Goal: Task Accomplishment & Management: Complete application form

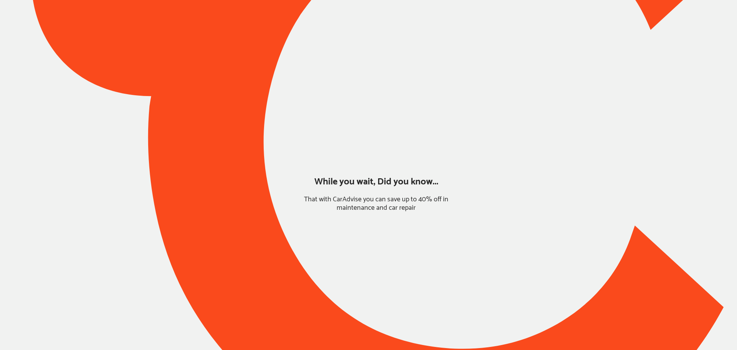
type input "*******"
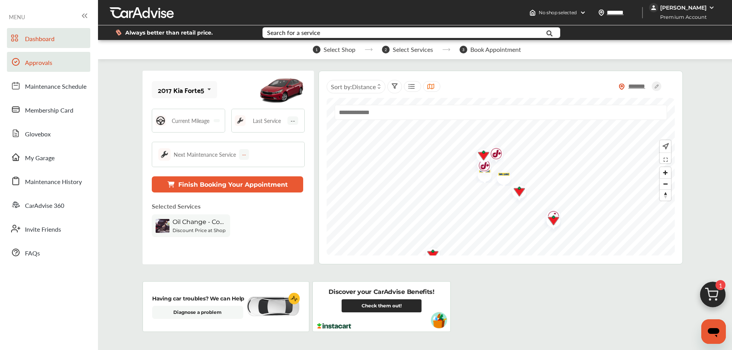
click at [37, 61] on span "Approvals" at bounding box center [38, 63] width 27 height 10
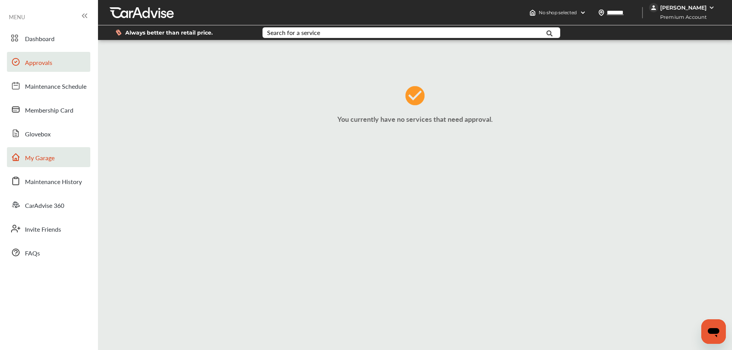
click at [50, 156] on span "My Garage" at bounding box center [40, 158] width 30 height 10
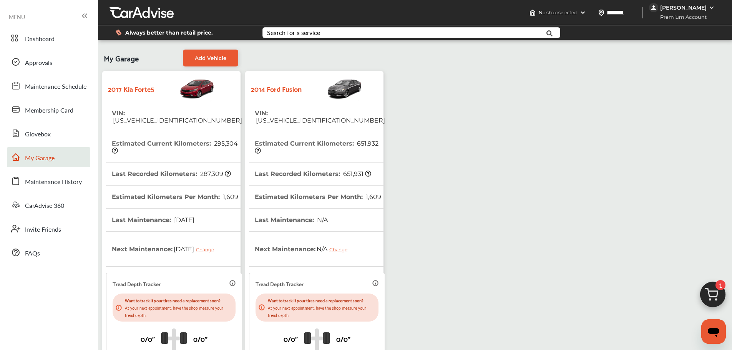
click at [306, 117] on span "[US_VEHICLE_IDENTIFICATION_NUMBER]" at bounding box center [320, 120] width 130 height 7
click at [16, 67] on div at bounding box center [15, 63] width 9 height 13
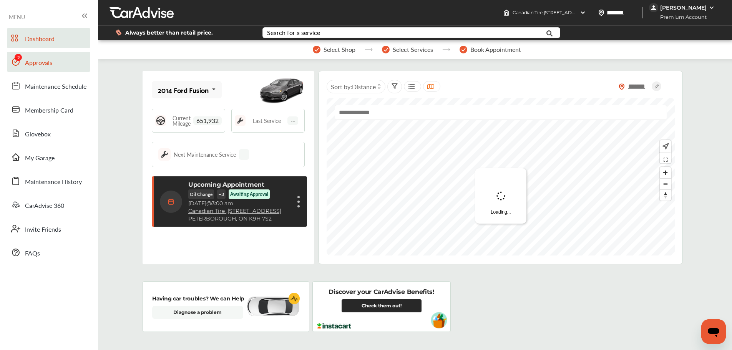
click at [31, 61] on span "Approvals" at bounding box center [38, 63] width 27 height 10
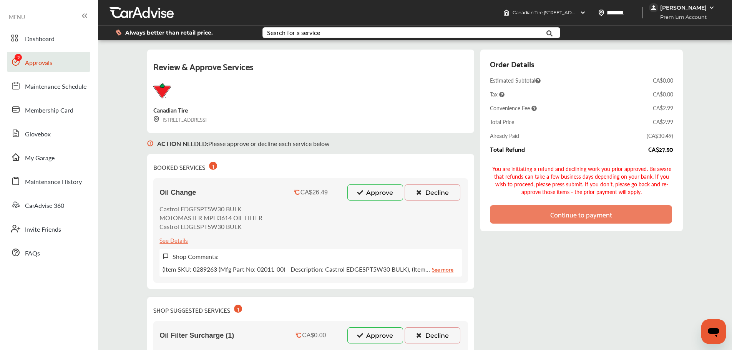
click at [366, 189] on button "Approve" at bounding box center [375, 192] width 56 height 16
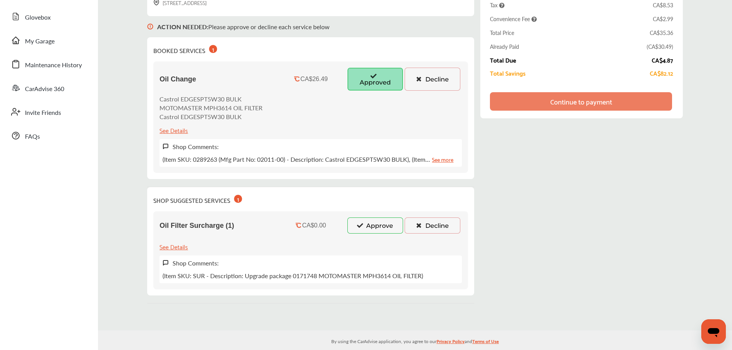
scroll to position [125, 0]
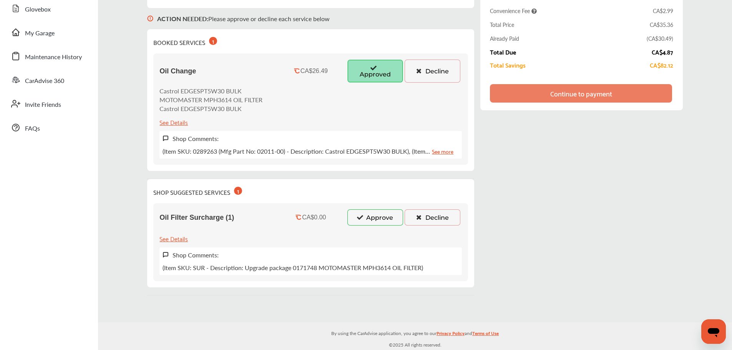
drag, startPoint x: 374, startPoint y: 217, endPoint x: 371, endPoint y: 213, distance: 5.2
click at [371, 213] on button "Approve" at bounding box center [375, 217] width 56 height 16
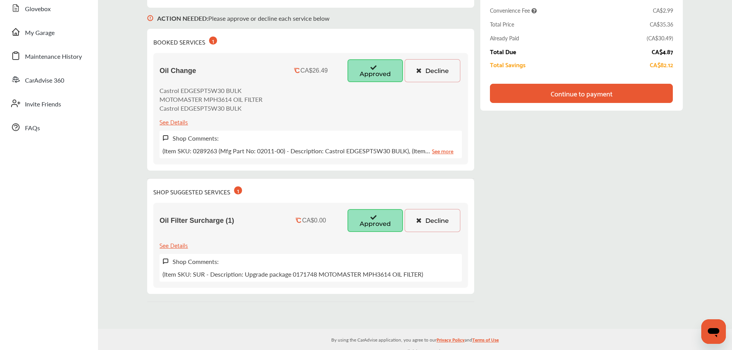
click at [567, 94] on div "Continue to payment" at bounding box center [581, 93] width 62 height 8
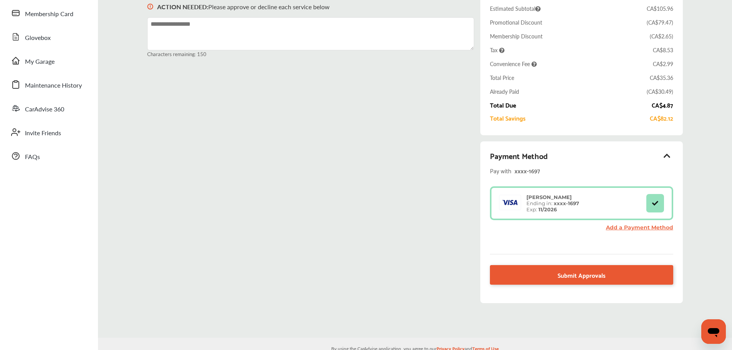
scroll to position [112, 0]
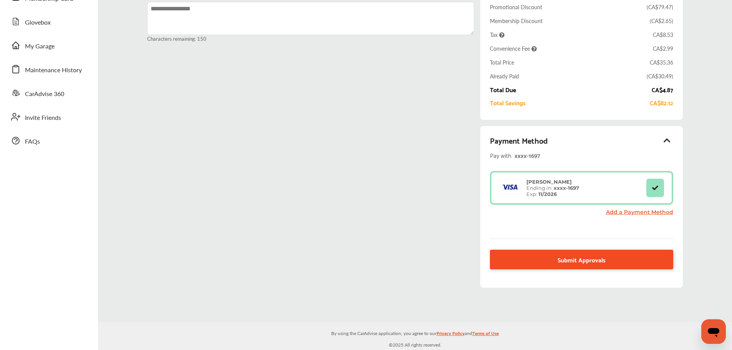
click at [580, 257] on span "Submit Approvals" at bounding box center [581, 259] width 48 height 10
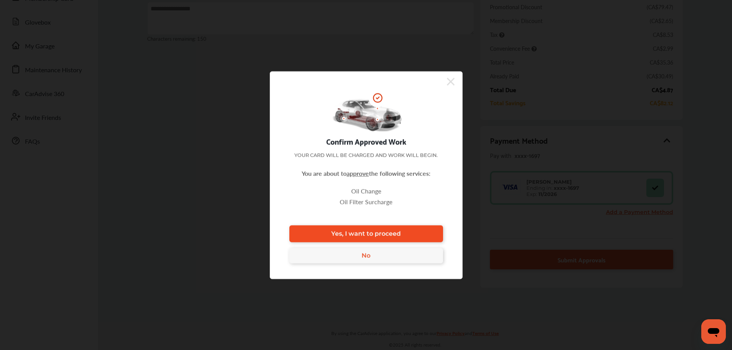
click at [351, 235] on span "Yes, I want to proceed" at bounding box center [366, 233] width 70 height 7
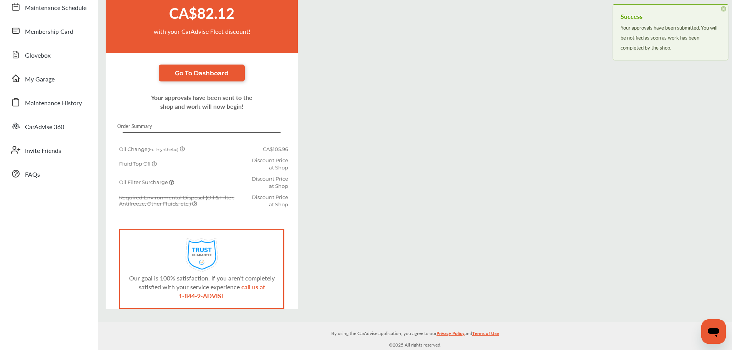
scroll to position [79, 0]
